Goal: Transaction & Acquisition: Purchase product/service

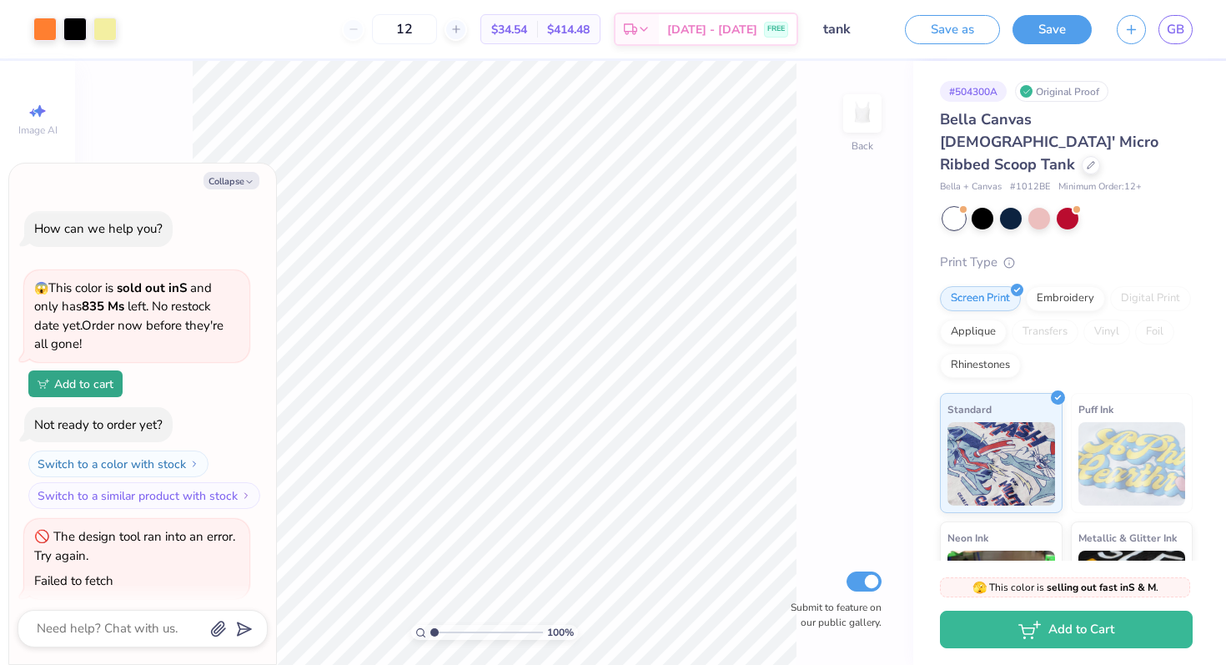
scroll to position [900, 0]
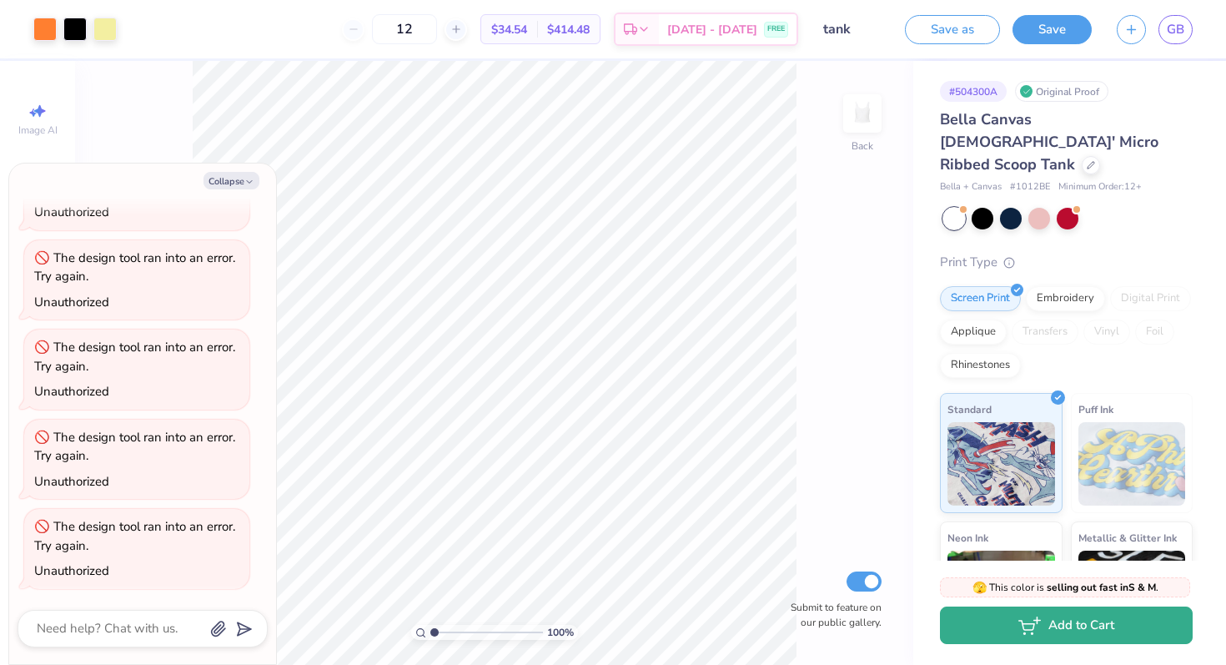
click at [1025, 626] on icon "button" at bounding box center [1029, 625] width 23 height 18
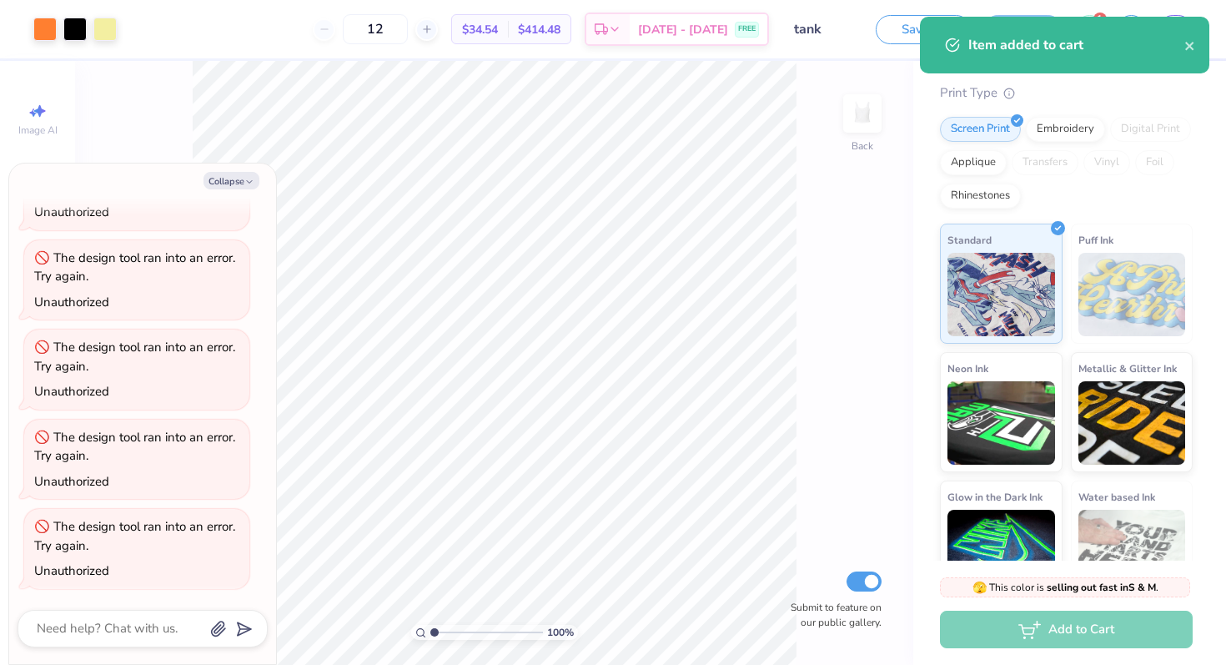
scroll to position [0, 0]
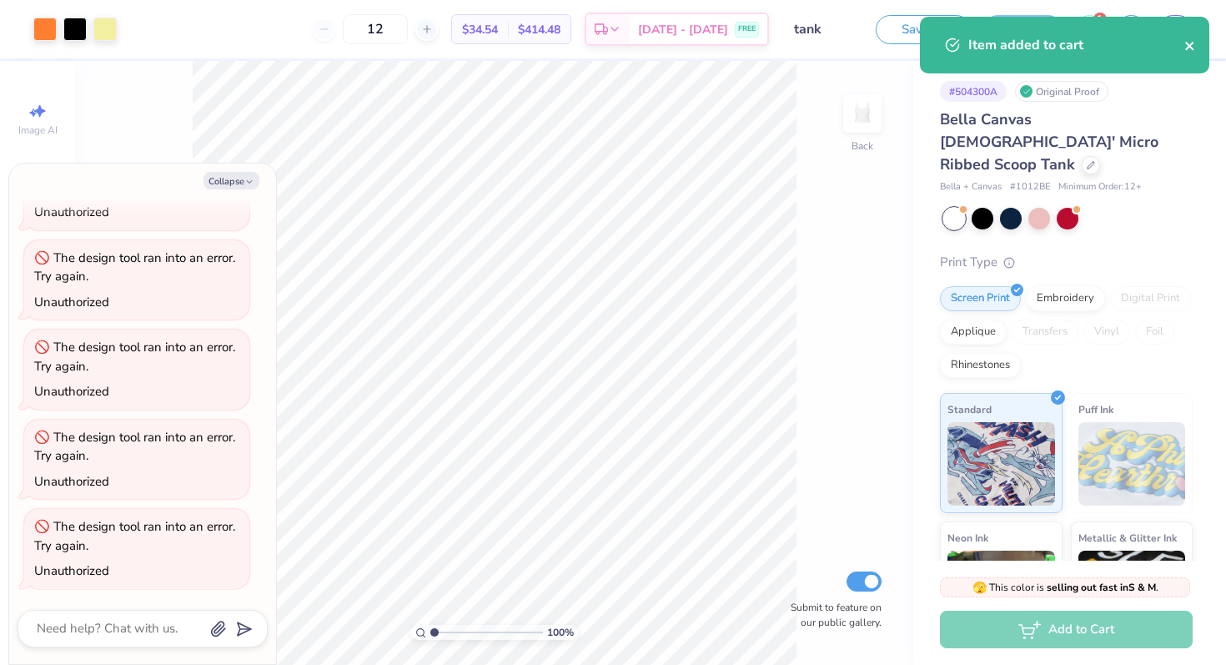
click at [1191, 49] on icon "close" at bounding box center [1190, 45] width 12 height 13
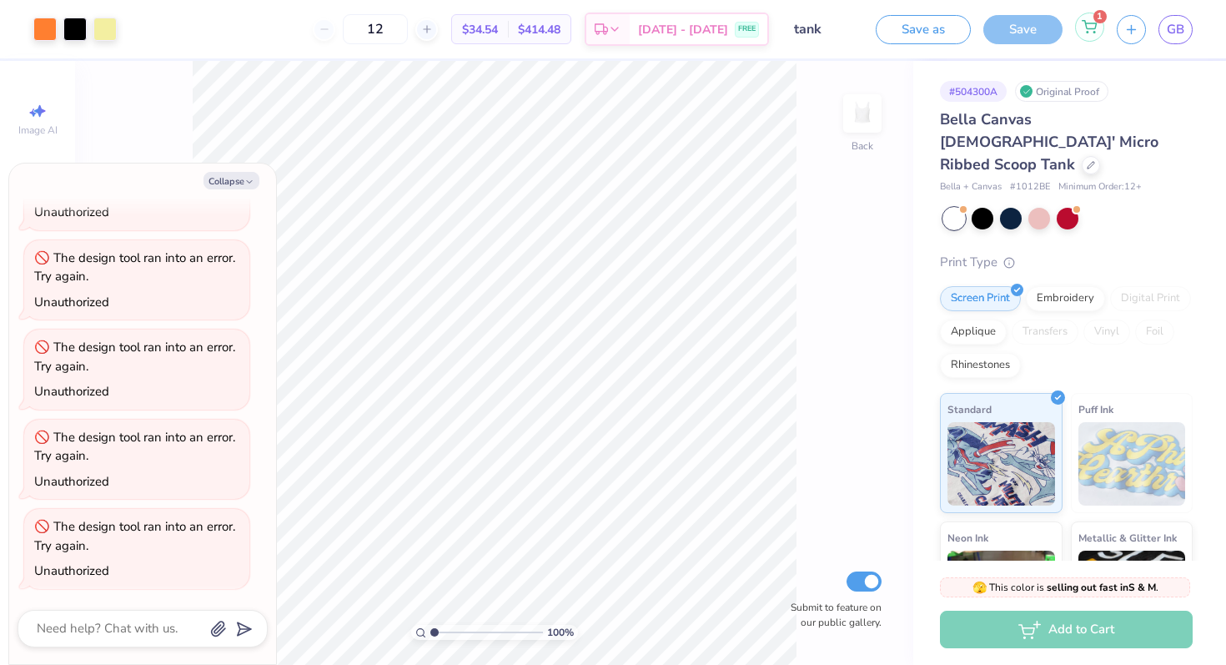
click at [1086, 25] on icon at bounding box center [1089, 25] width 14 height 8
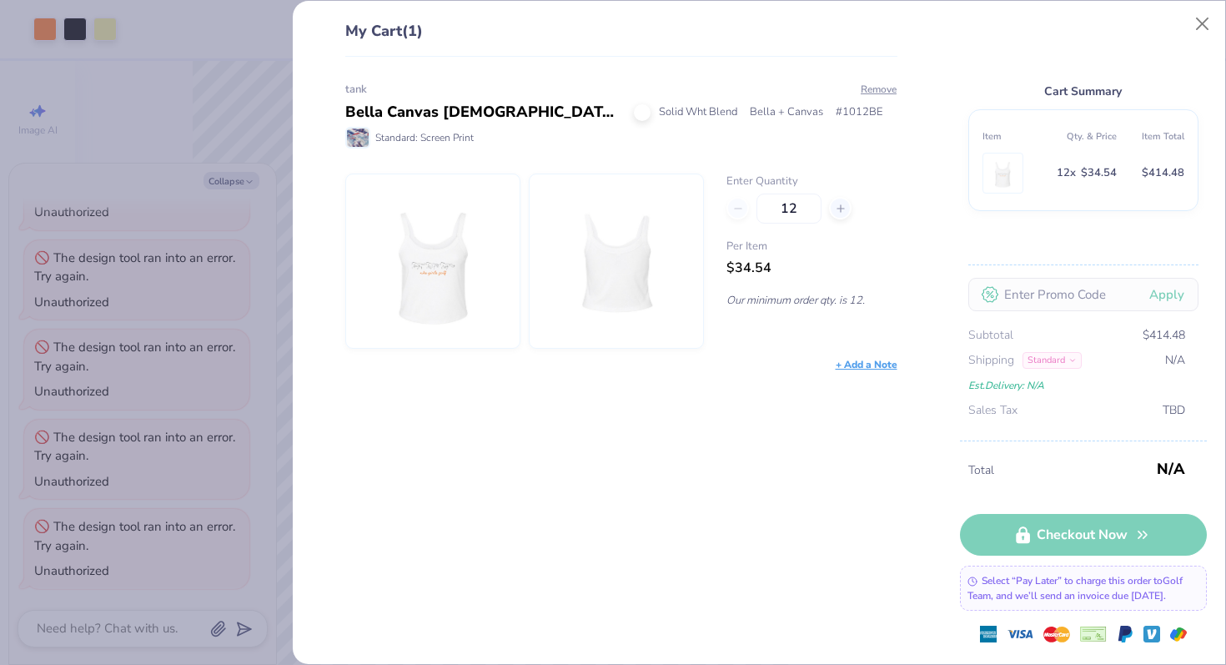
type textarea "x"
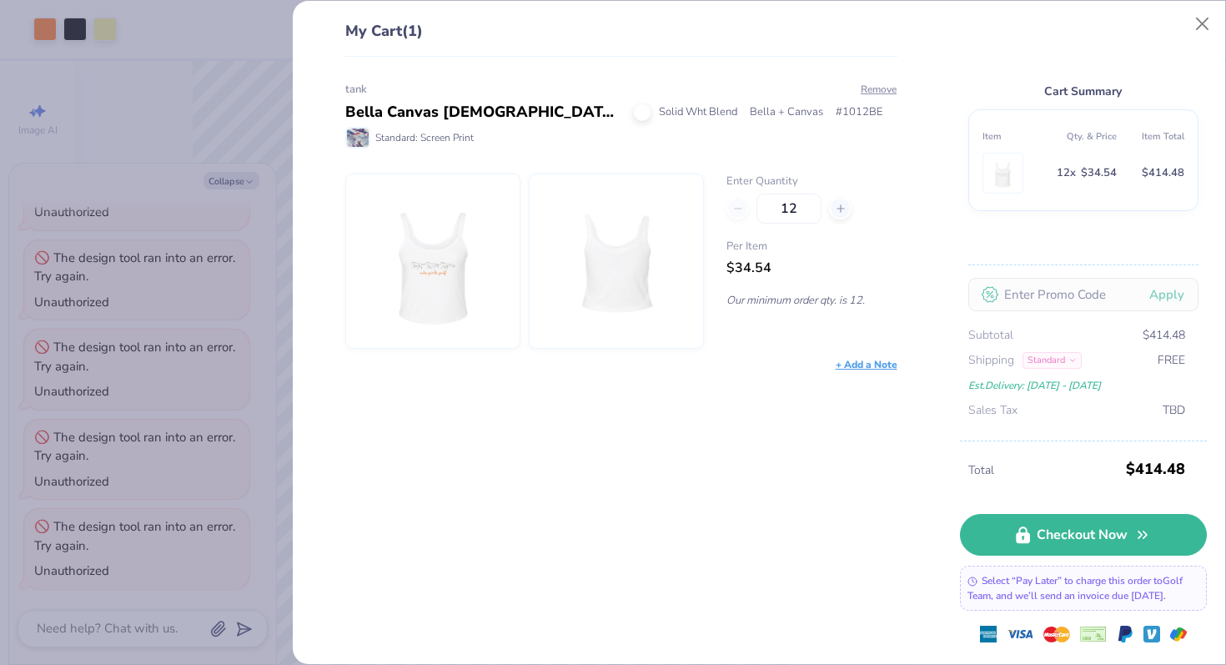
click at [1075, 193] on td "12 x $34.54" at bounding box center [1083, 173] width 68 height 48
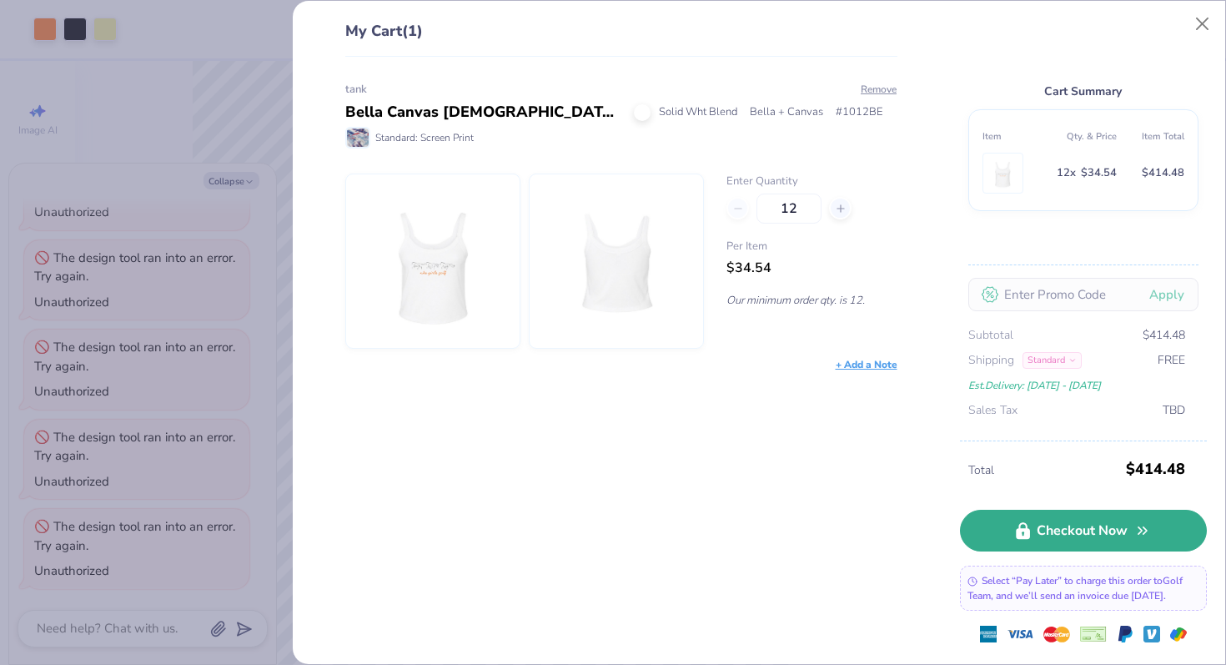
click at [1095, 531] on link "Checkout Now" at bounding box center [1083, 531] width 247 height 42
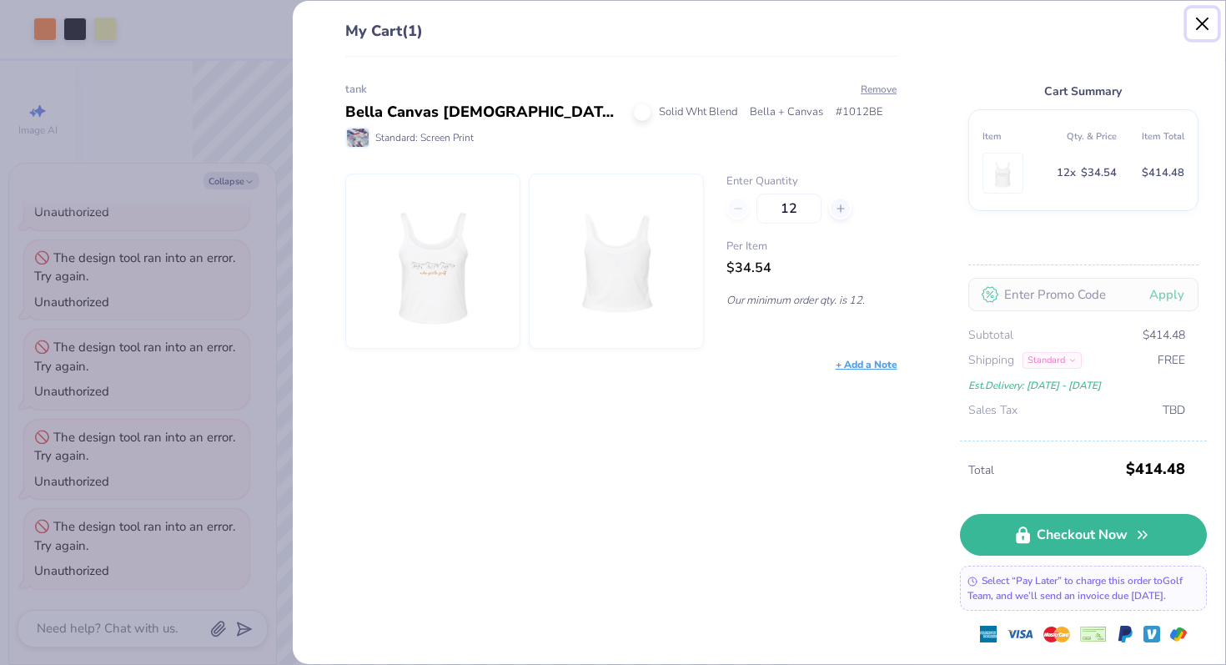
click at [1203, 19] on button "Close" at bounding box center [1203, 24] width 32 height 32
